Goal: Task Accomplishment & Management: Use online tool/utility

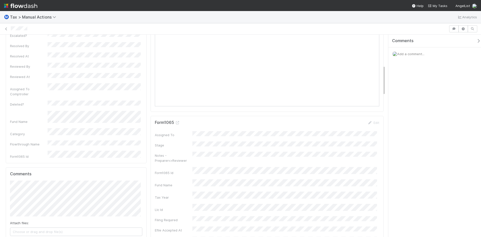
scroll to position [201, 0]
click at [177, 131] on icon at bounding box center [177, 130] width 5 height 3
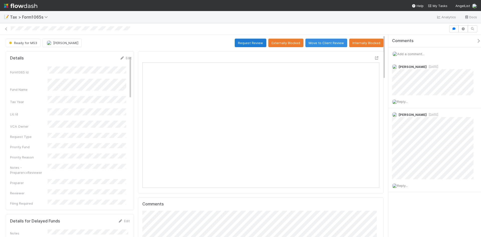
scroll to position [98, 115]
click at [238, 46] on button "Request Review" at bounding box center [251, 43] width 32 height 9
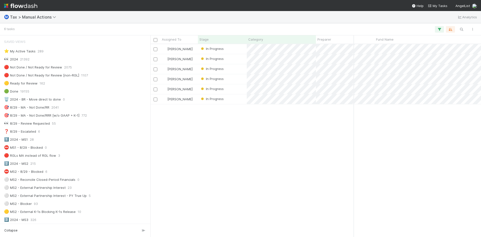
scroll to position [326, 0]
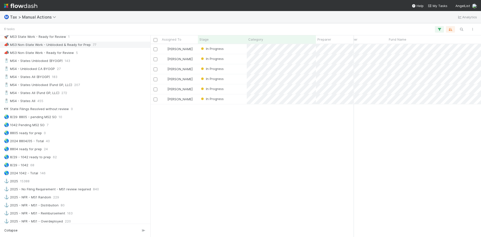
scroll to position [276, 0]
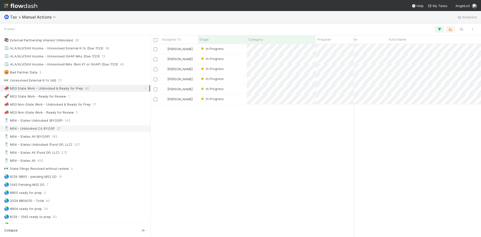
click at [40, 128] on div "🧂 MS4 - Unblocked CA BYOGP" at bounding box center [29, 128] width 51 height 6
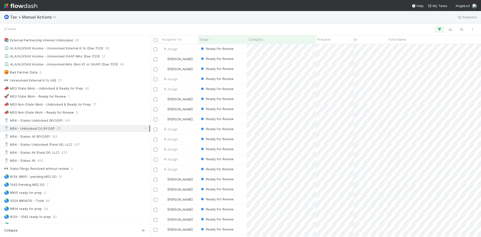
scroll to position [82, 61]
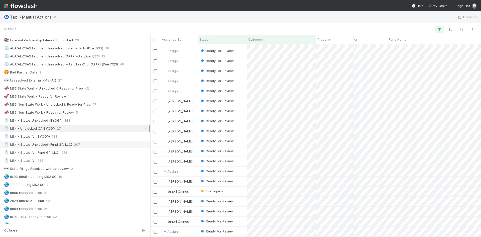
click at [53, 144] on div "🧂 MS4 - States Unblocked (Fund GP, LLC)" at bounding box center [38, 144] width 68 height 6
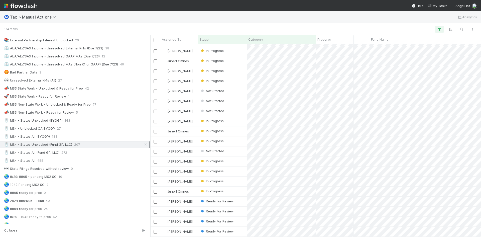
scroll to position [0, 83]
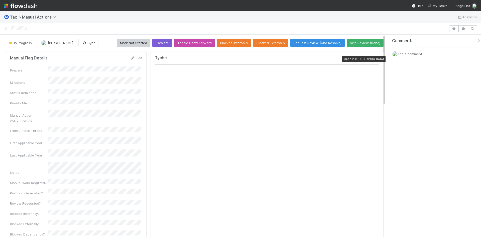
click at [375, 58] on icon at bounding box center [377, 58] width 5 height 3
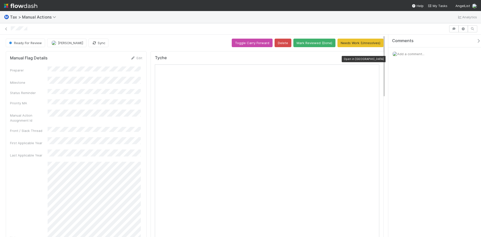
click at [375, 58] on icon at bounding box center [377, 58] width 5 height 3
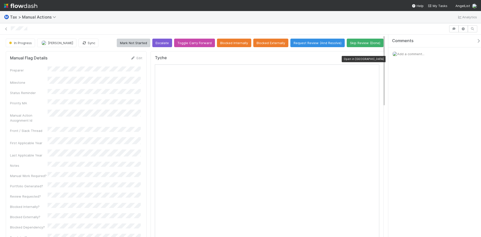
click at [375, 59] on icon at bounding box center [377, 58] width 5 height 3
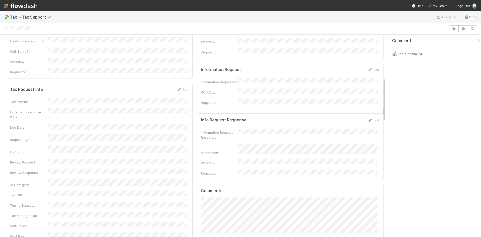
scroll to position [175, 0]
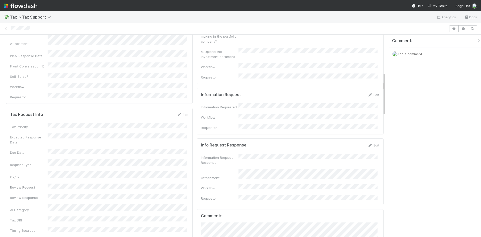
click at [365, 138] on div "Info Request Response Edit Information Request Response Attachment Workflow Req…" at bounding box center [290, 171] width 187 height 67
click at [368, 144] on icon at bounding box center [370, 145] width 5 height 3
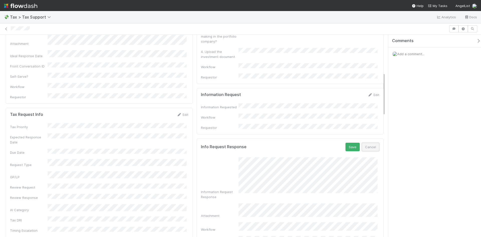
click at [365, 143] on button "Cancel" at bounding box center [371, 147] width 18 height 9
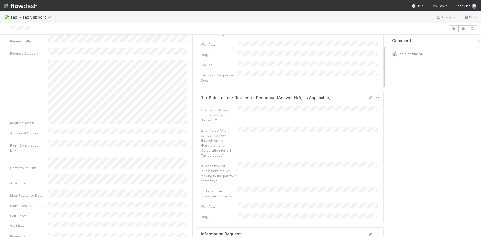
scroll to position [0, 0]
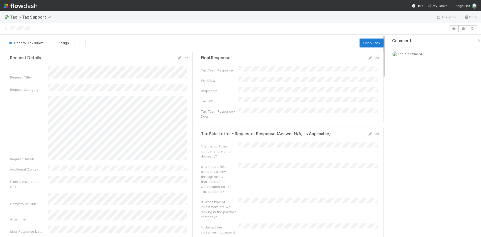
click at [368, 44] on button "Open Task" at bounding box center [372, 43] width 24 height 9
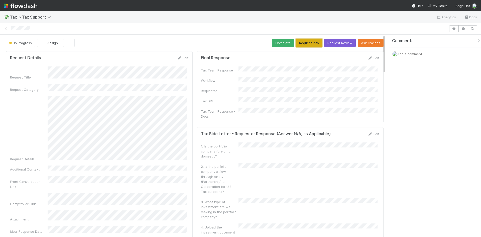
click at [302, 44] on button "Request Info" at bounding box center [309, 43] width 26 height 9
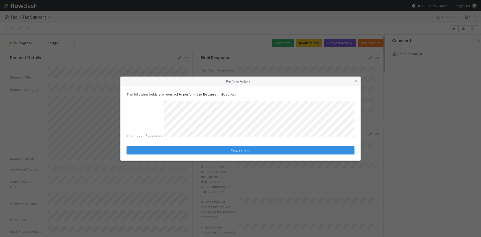
click at [154, 114] on div "Information Requested" at bounding box center [241, 120] width 228 height 39
click at [356, 81] on icon at bounding box center [356, 81] width 5 height 3
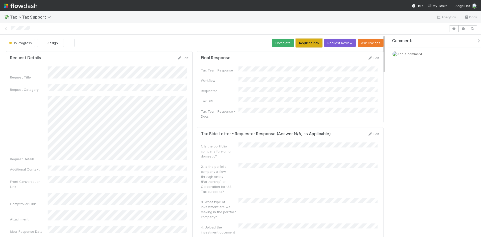
click at [307, 44] on button "Request Info" at bounding box center [309, 43] width 26 height 9
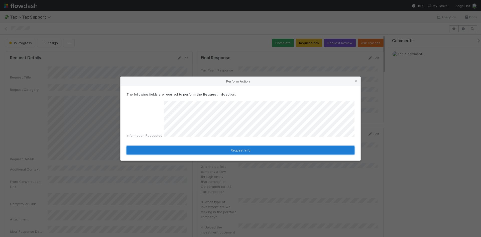
click at [242, 148] on button "Request Info" at bounding box center [241, 150] width 228 height 9
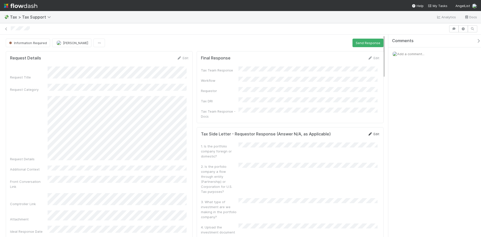
click at [370, 132] on link "Edit" at bounding box center [374, 134] width 12 height 4
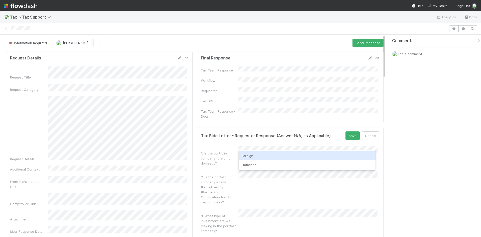
click at [254, 158] on div "Foreign" at bounding box center [307, 155] width 137 height 9
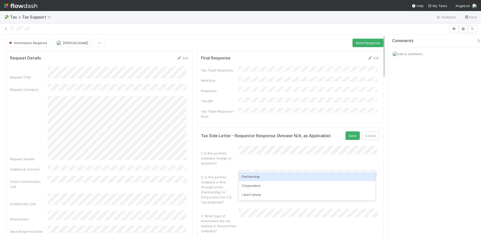
click at [255, 179] on div "Partnership" at bounding box center [307, 176] width 137 height 9
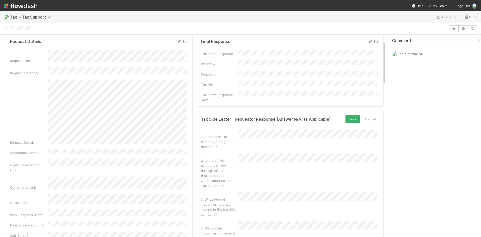
scroll to position [50, 0]
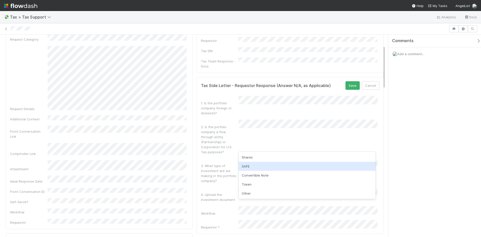
click at [257, 164] on div "SAFE" at bounding box center [307, 166] width 137 height 9
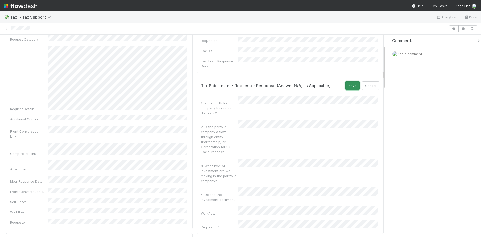
click at [348, 81] on button "Save" at bounding box center [353, 85] width 14 height 9
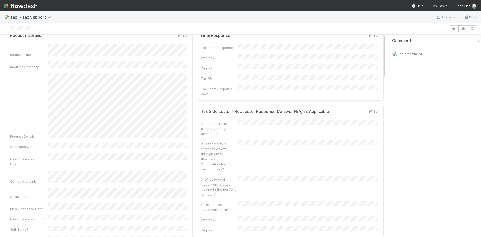
scroll to position [0, 0]
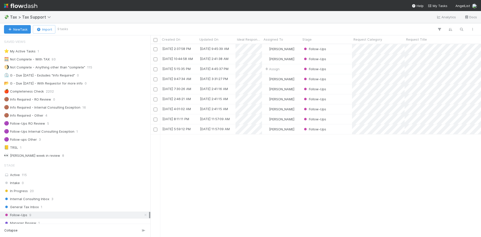
scroll to position [50, 0]
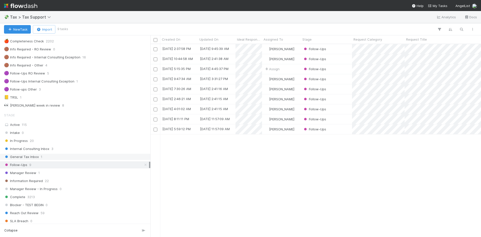
click at [33, 158] on span "General Tax Inbox" at bounding box center [21, 157] width 35 height 6
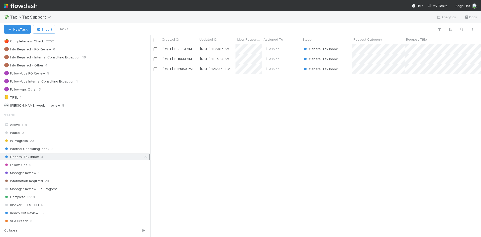
scroll to position [189, 327]
click at [290, 58] on div "Assign" at bounding box center [281, 59] width 39 height 10
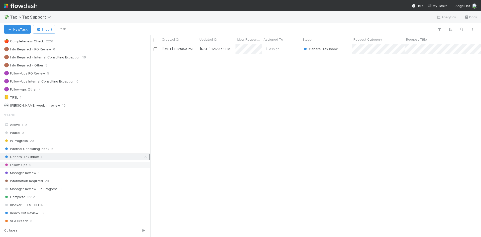
click at [26, 165] on span "Follow-Ups" at bounding box center [15, 165] width 23 height 6
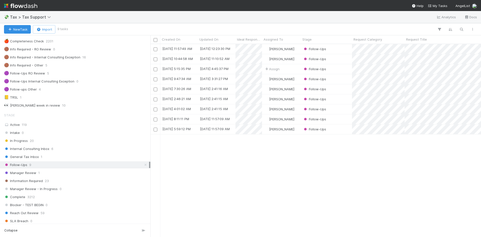
scroll to position [189, 327]
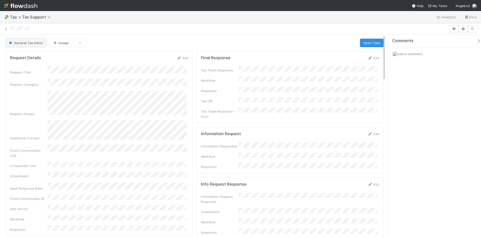
click at [26, 41] on span "General Tax Inbox" at bounding box center [25, 43] width 35 height 4
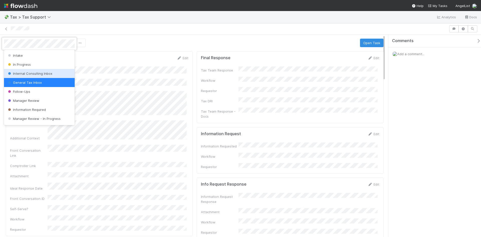
click at [32, 72] on span "Internal Consulting Inbox" at bounding box center [29, 73] width 45 height 4
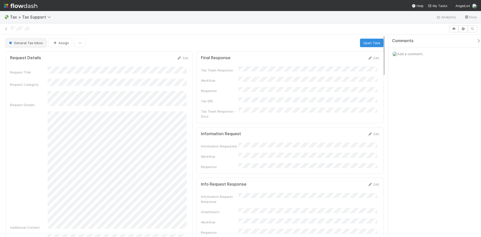
click at [28, 41] on button "General Tax Inbox" at bounding box center [26, 43] width 40 height 9
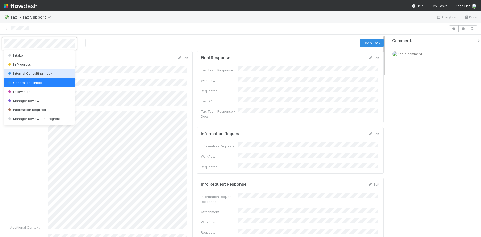
click at [33, 72] on span "Internal Consulting Inbox" at bounding box center [29, 73] width 45 height 4
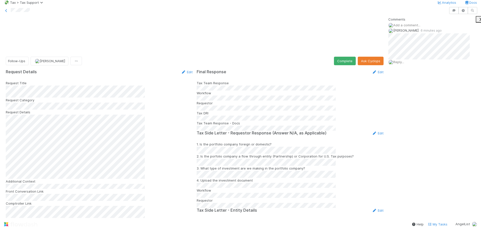
click at [404, 64] on span "Reply..." at bounding box center [399, 62] width 11 height 4
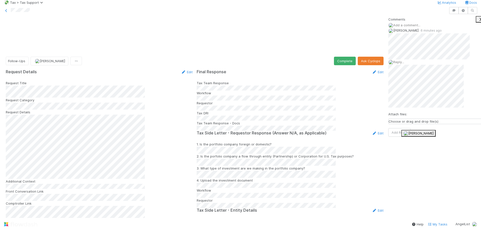
click at [412, 133] on span "[PERSON_NAME]" at bounding box center [421, 133] width 25 height 4
click at [411, 146] on button "Add Reply" at bounding box center [400, 141] width 22 height 9
click at [372, 70] on icon at bounding box center [374, 71] width 5 height 3
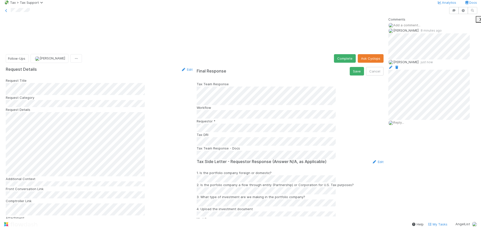
scroll to position [326, 0]
click at [350, 67] on button "Save" at bounding box center [357, 71] width 14 height 9
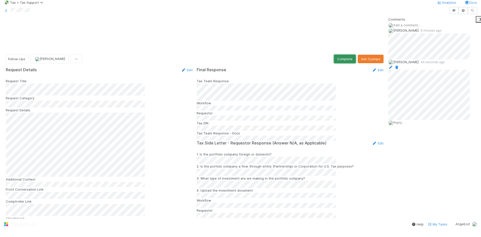
click at [344, 55] on button "Complete" at bounding box center [345, 59] width 22 height 9
